Goal: Download file/media

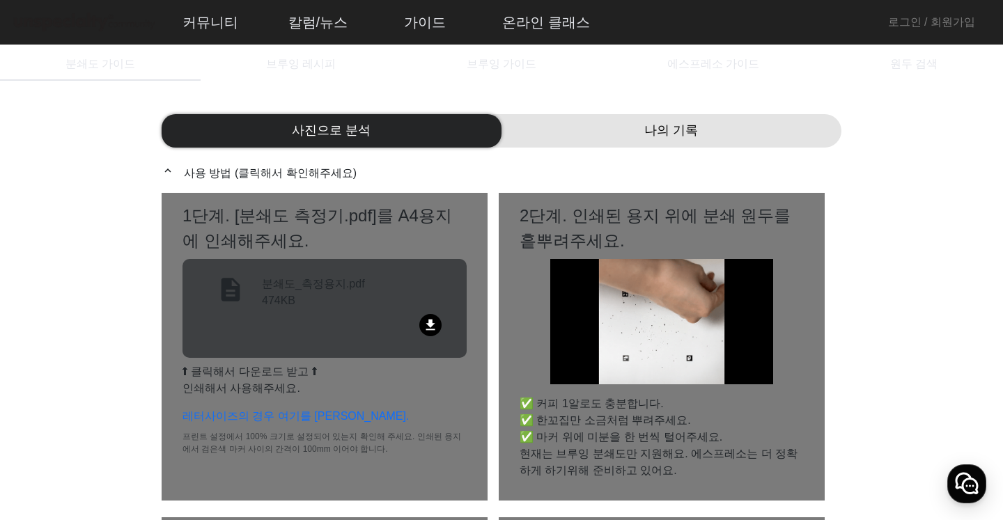
click at [438, 323] on mat-icon "file_download" at bounding box center [430, 325] width 22 height 22
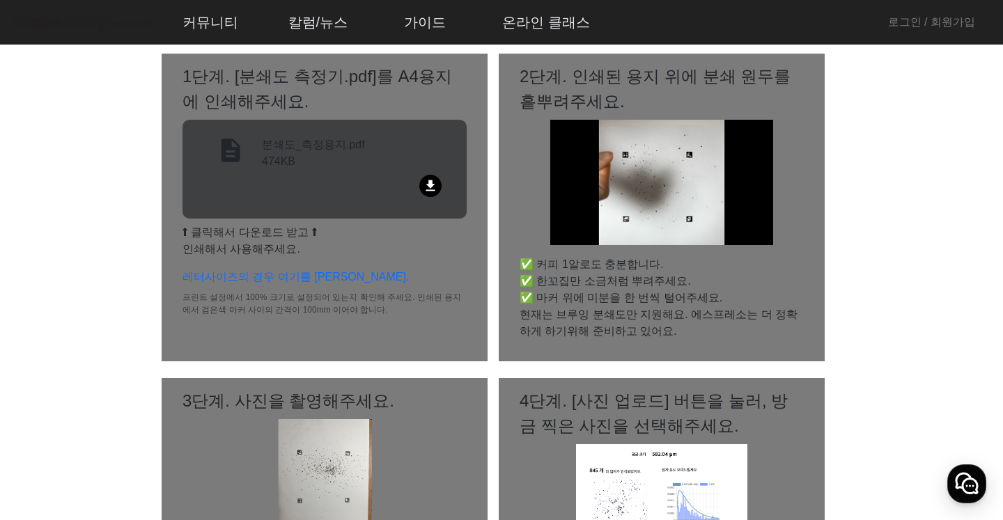
scroll to position [70, 0]
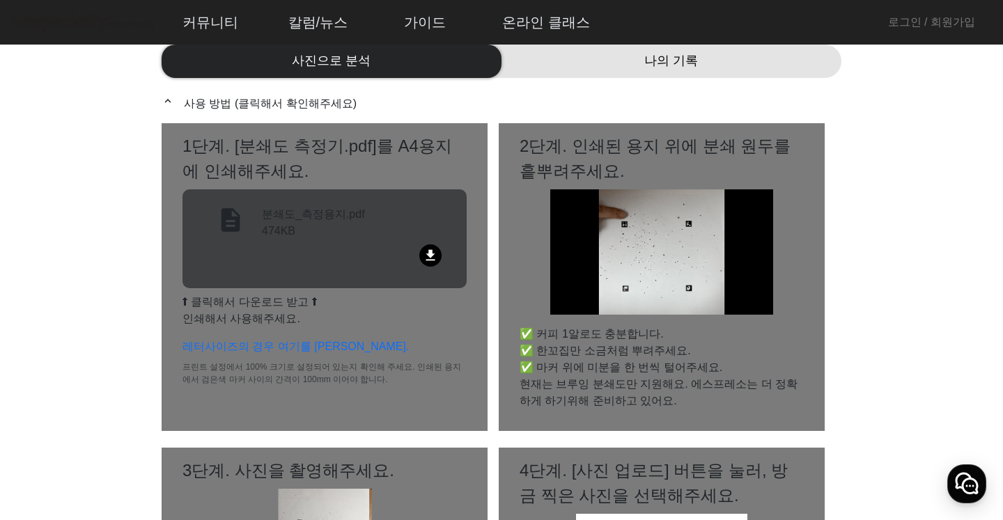
click at [676, 276] on img at bounding box center [662, 252] width 224 height 125
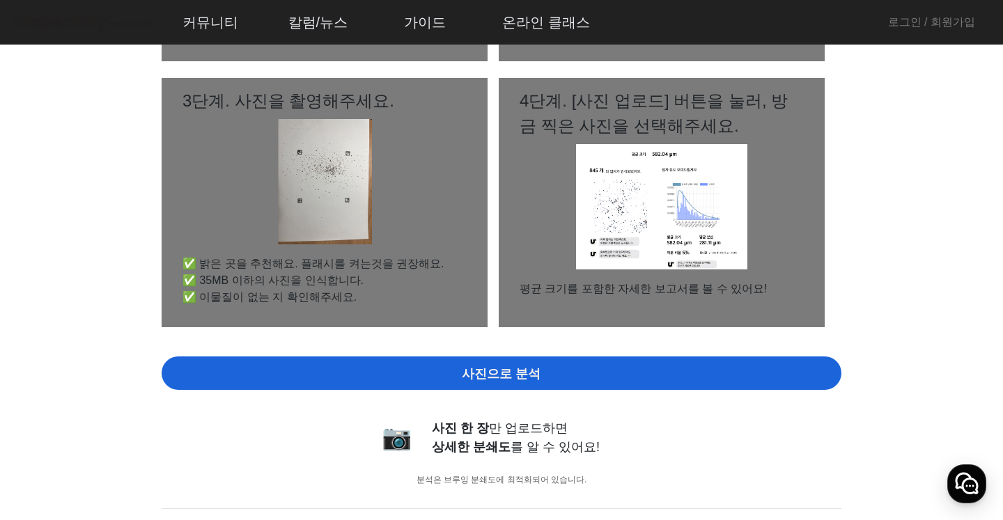
scroll to position [428, 0]
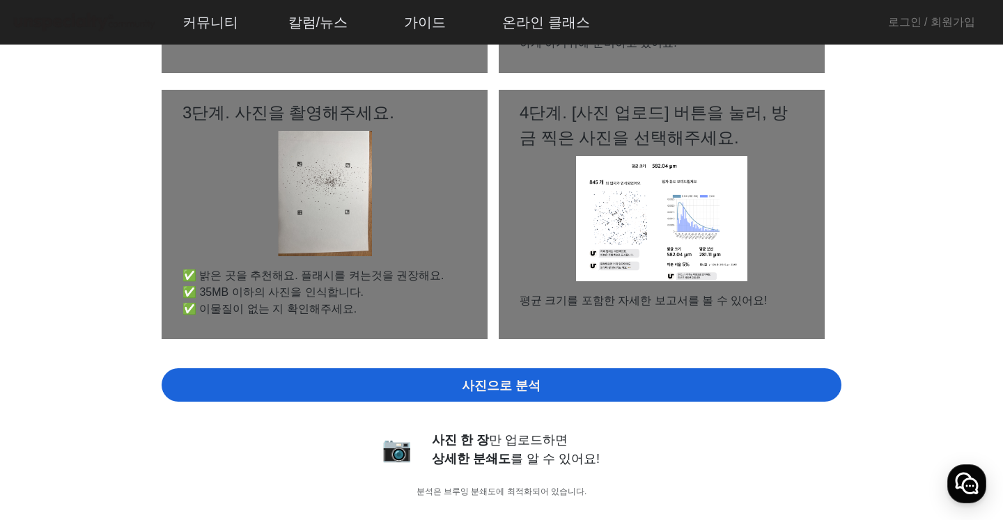
click at [626, 386] on div "사진으로 분석" at bounding box center [502, 385] width 680 height 33
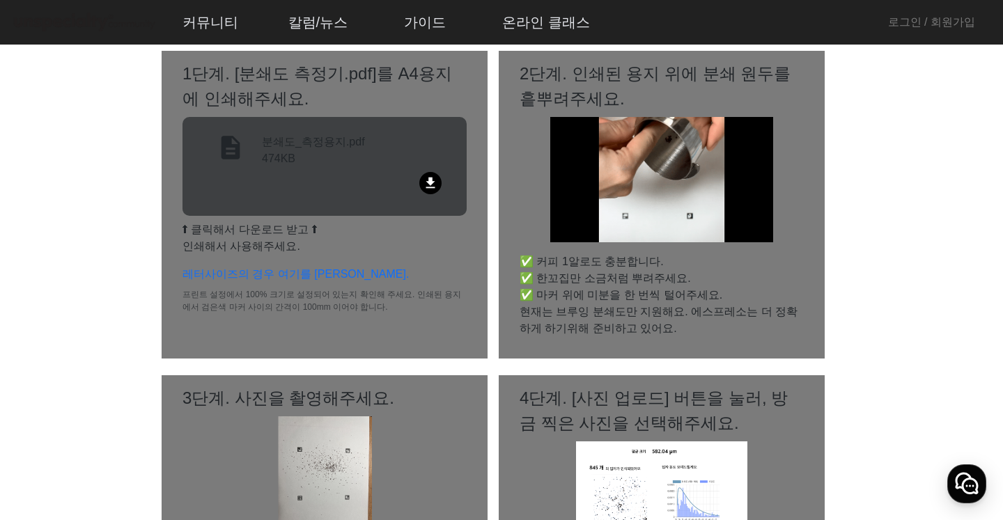
scroll to position [79, 0]
